Goal: Transaction & Acquisition: Register for event/course

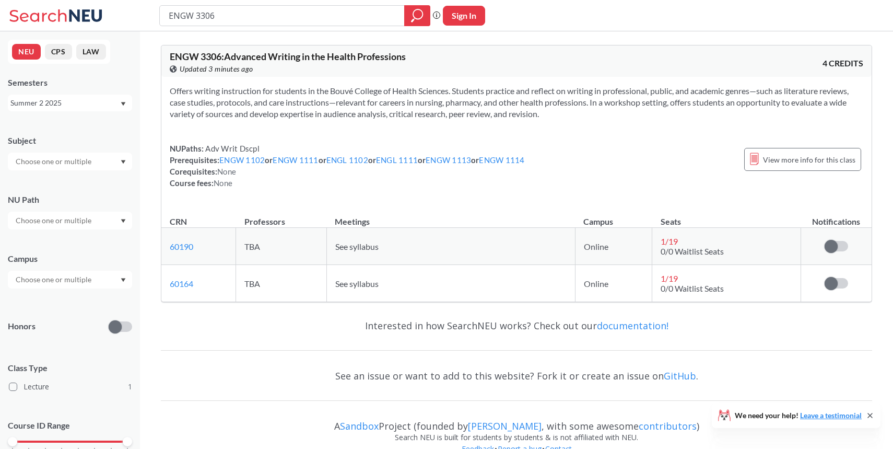
click at [110, 103] on div "Summer 2 2025" at bounding box center [64, 102] width 109 height 11
click at [95, 123] on div "Fall 2025" at bounding box center [73, 125] width 118 height 11
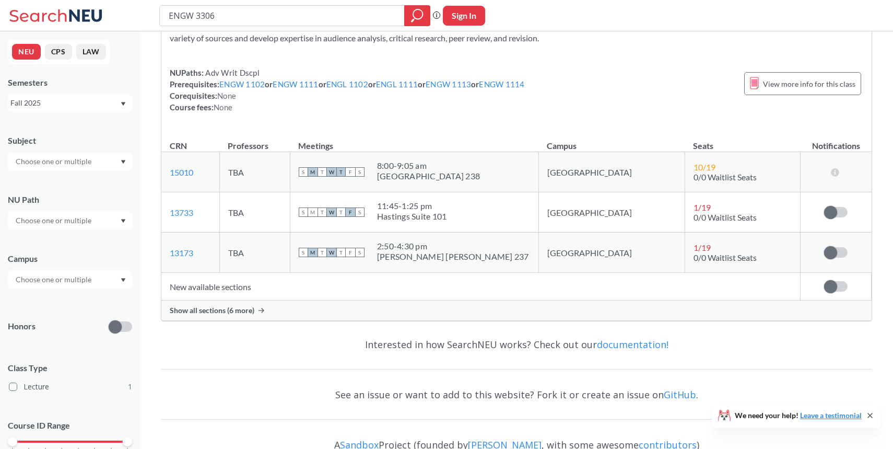
scroll to position [75, 0]
click at [240, 312] on span "Show all sections (6 more)" at bounding box center [212, 310] width 85 height 9
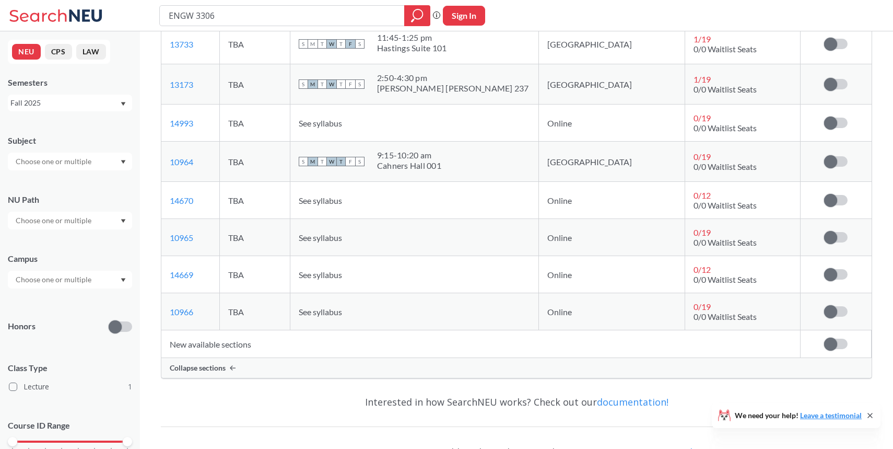
scroll to position [246, 0]
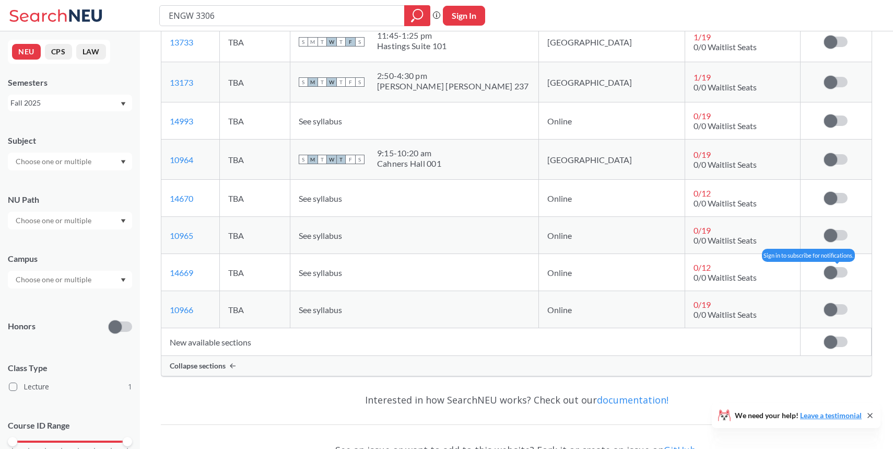
click at [831, 276] on span at bounding box center [830, 272] width 13 height 13
click at [824, 267] on input "checkbox" at bounding box center [824, 267] width 0 height 0
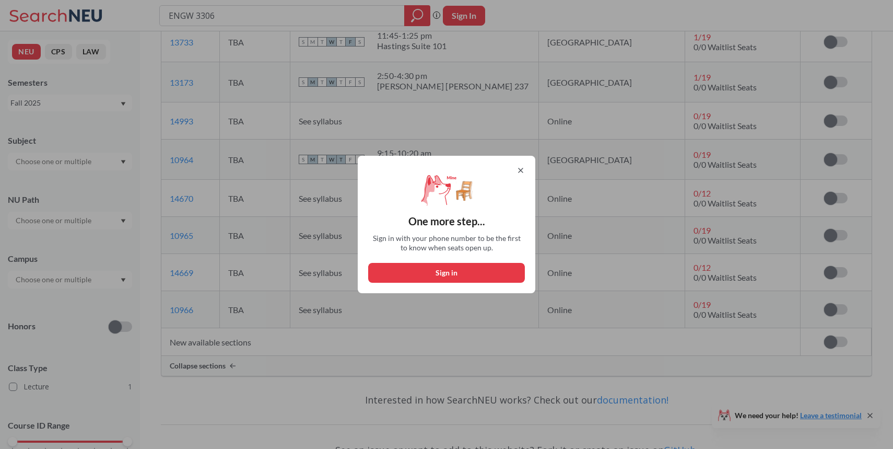
click at [471, 270] on button "Sign in" at bounding box center [446, 273] width 157 height 20
select select "US"
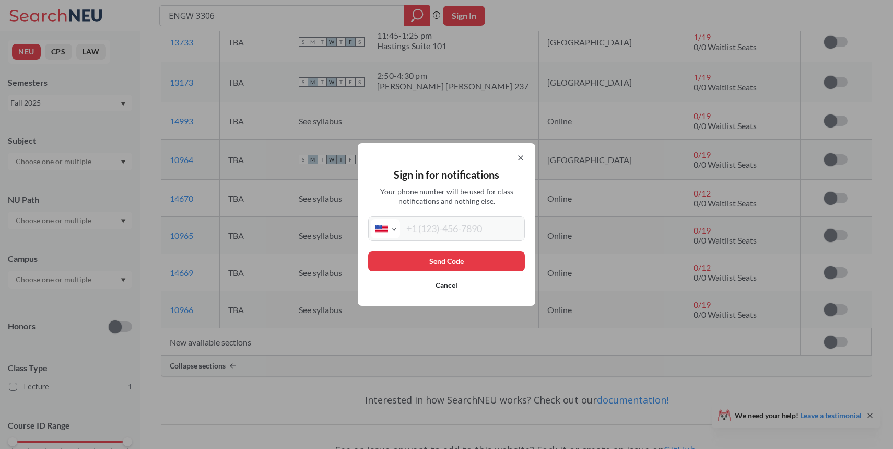
click at [473, 237] on input "tel" at bounding box center [461, 228] width 122 height 19
type input "[PHONE_NUMBER]"
click at [476, 260] on button "Send Code" at bounding box center [446, 261] width 157 height 20
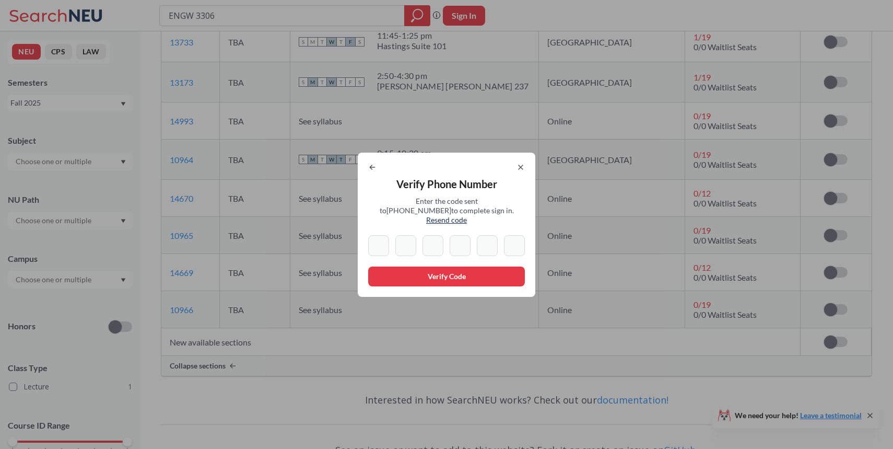
click at [465, 224] on div "Verify Phone Number Enter the code sent to [PHONE_NUMBER] to complete sign in. …" at bounding box center [447, 224] width 178 height 144
click at [377, 242] on input at bounding box center [378, 245] width 21 height 21
click at [382, 212] on span "Enter the code sent to [PHONE_NUMBER] to complete sign in. Resend code" at bounding box center [447, 210] width 136 height 28
click at [383, 239] on input at bounding box center [378, 245] width 21 height 21
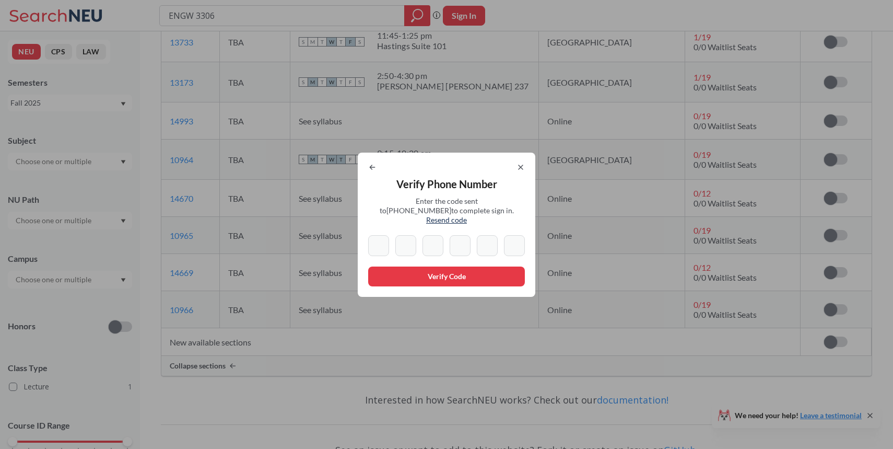
type input "5"
type input "2"
type input "4"
type input "5"
type input "0"
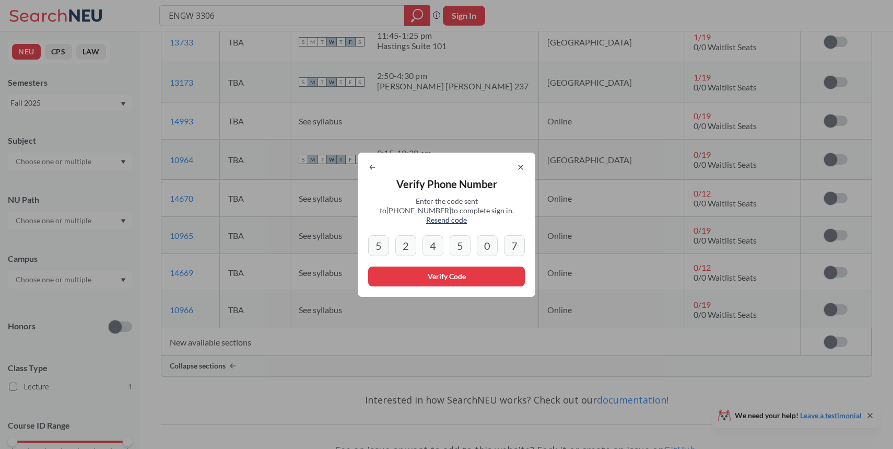
type input "7"
click at [432, 274] on button "Verify Code" at bounding box center [446, 276] width 157 height 20
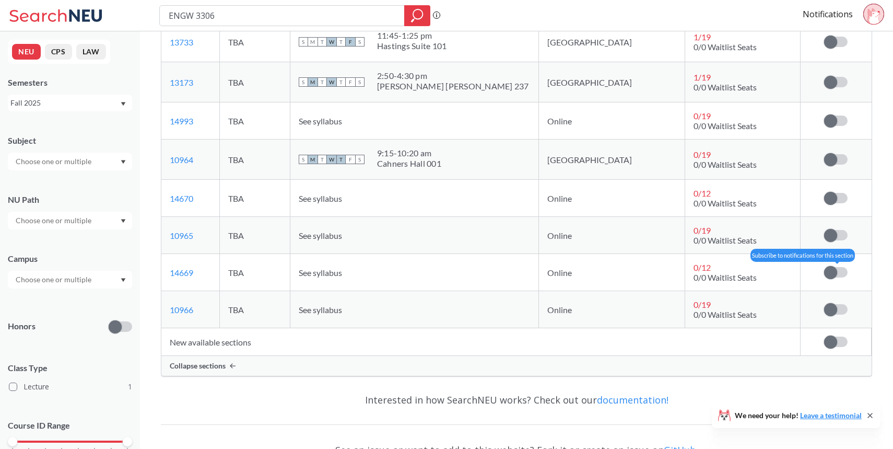
click at [833, 275] on span at bounding box center [830, 272] width 13 height 13
click at [824, 267] on input "checkbox" at bounding box center [824, 267] width 0 height 0
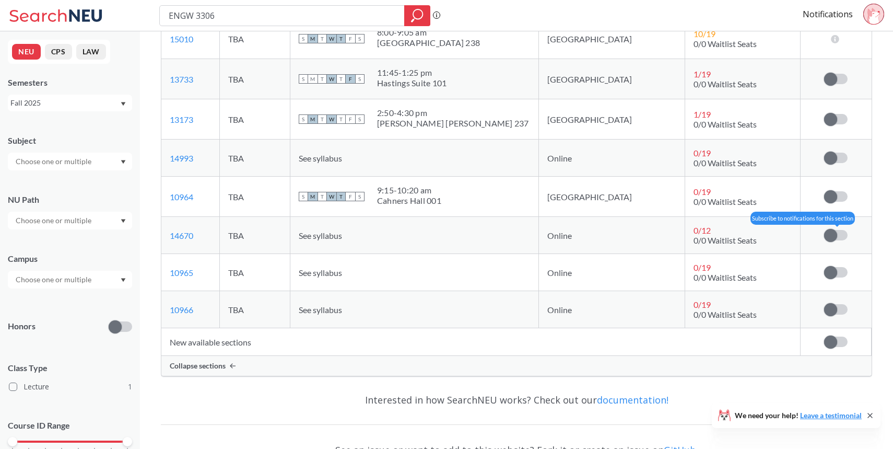
click at [833, 237] on span at bounding box center [830, 235] width 13 height 13
click at [824, 230] on input "checkbox" at bounding box center [824, 230] width 0 height 0
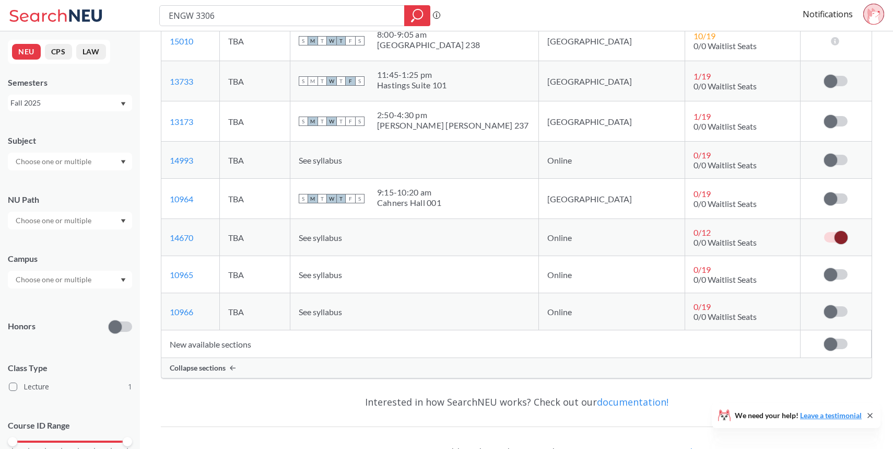
scroll to position [260, 0]
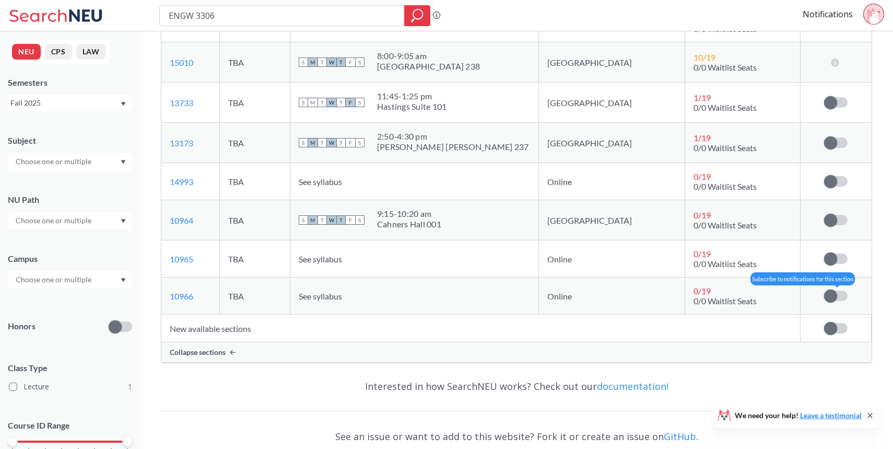
click at [835, 298] on span at bounding box center [830, 295] width 13 height 13
click at [824, 290] on input "checkbox" at bounding box center [824, 290] width 0 height 0
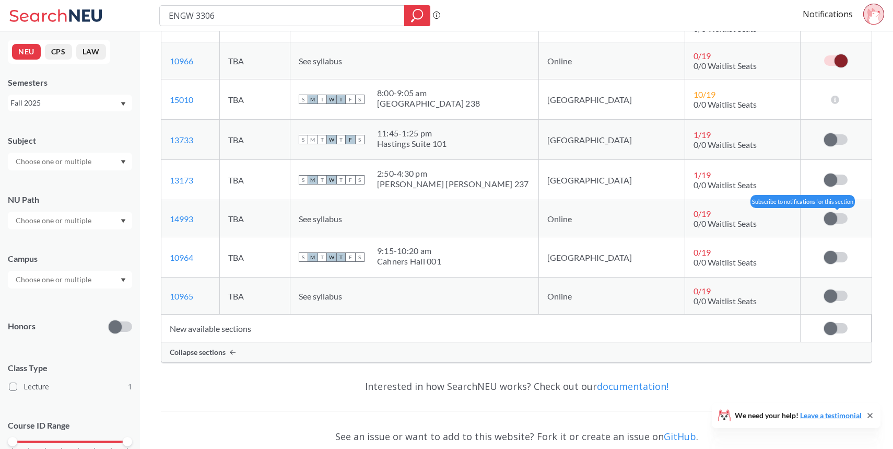
click at [835, 214] on span at bounding box center [830, 218] width 13 height 13
click at [824, 213] on input "checkbox" at bounding box center [824, 213] width 0 height 0
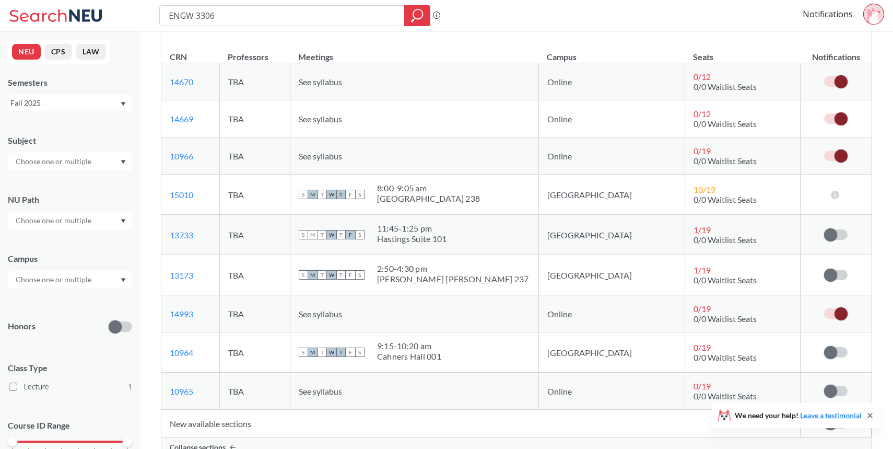
scroll to position [163, 0]
click at [187, 195] on link "15010" at bounding box center [182, 196] width 24 height 10
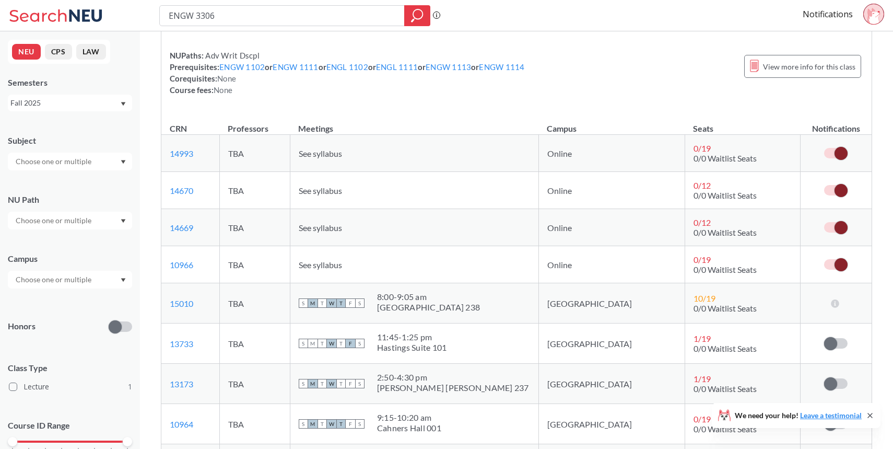
scroll to position [50, 0]
